Goal: Find specific page/section: Find specific page/section

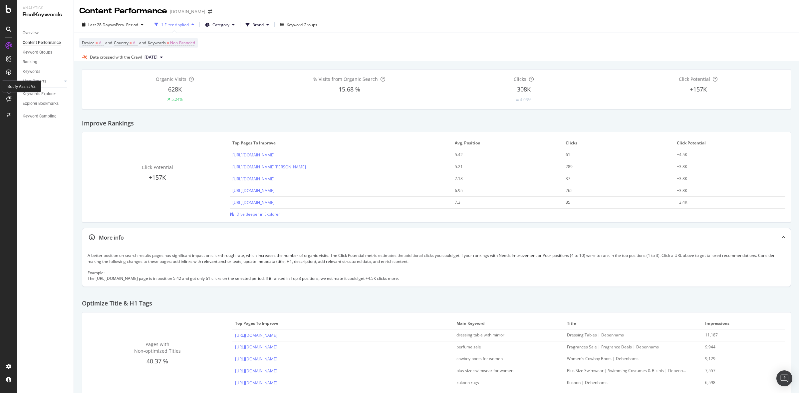
click at [7, 99] on icon at bounding box center [8, 98] width 5 height 5
